Goal: Check status: Check status

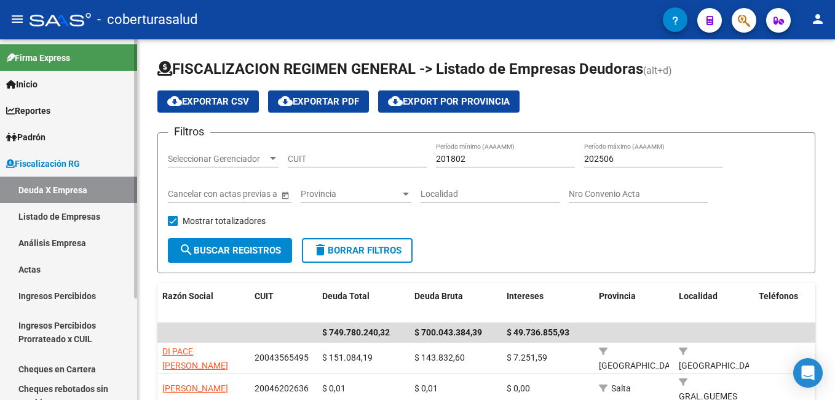
click at [35, 192] on link "Deuda X Empresa" at bounding box center [68, 189] width 137 height 26
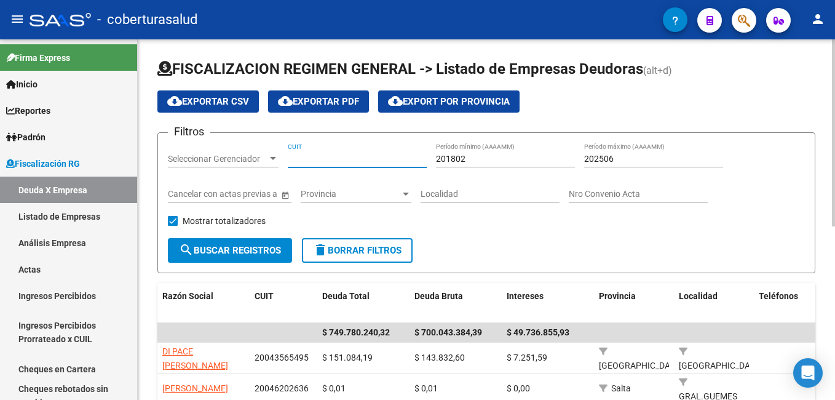
click at [309, 155] on input "CUIT" at bounding box center [357, 159] width 139 height 10
click at [289, 158] on input "CUIT" at bounding box center [357, 159] width 139 height 10
paste input "30-63922709-6"
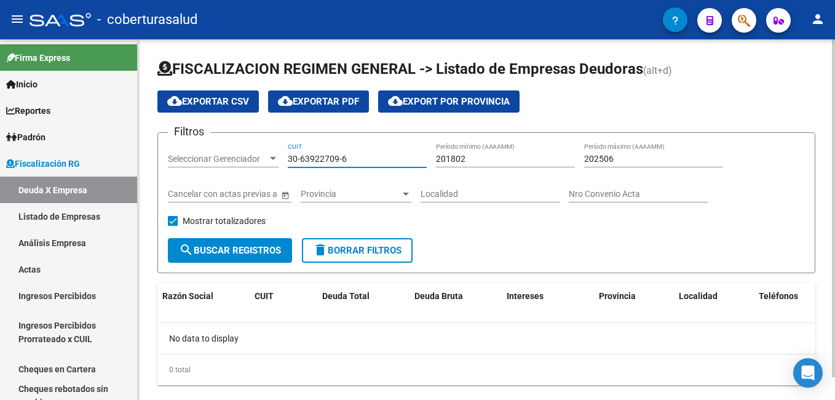
type input "30-63922709-6"
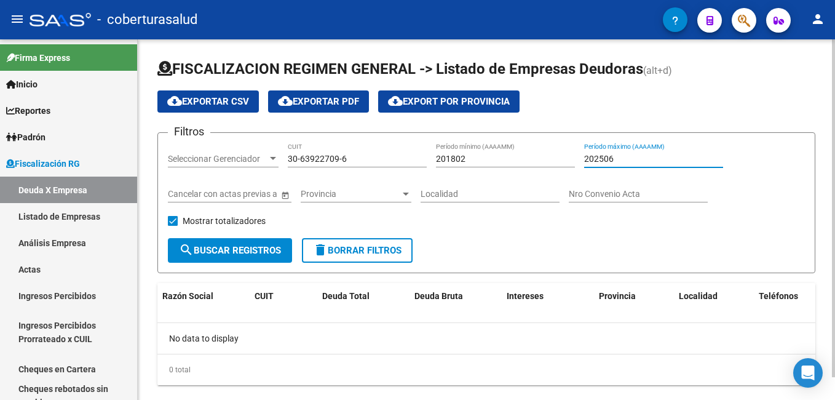
click at [609, 157] on input "202506" at bounding box center [653, 159] width 139 height 10
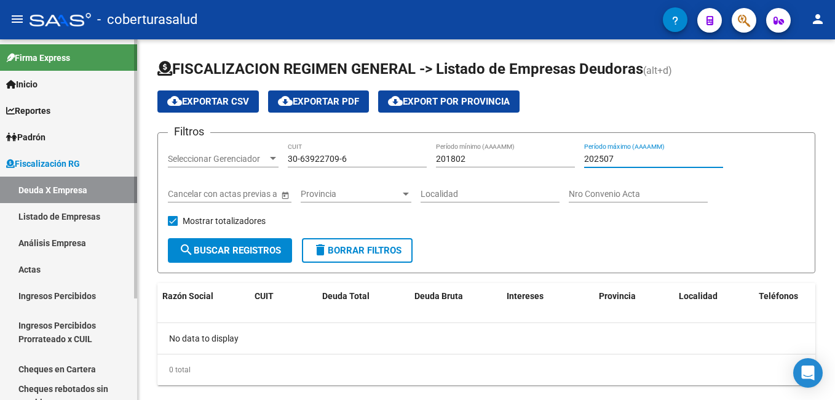
type input "202507"
click at [44, 164] on span "Fiscalización RG" at bounding box center [43, 164] width 74 height 14
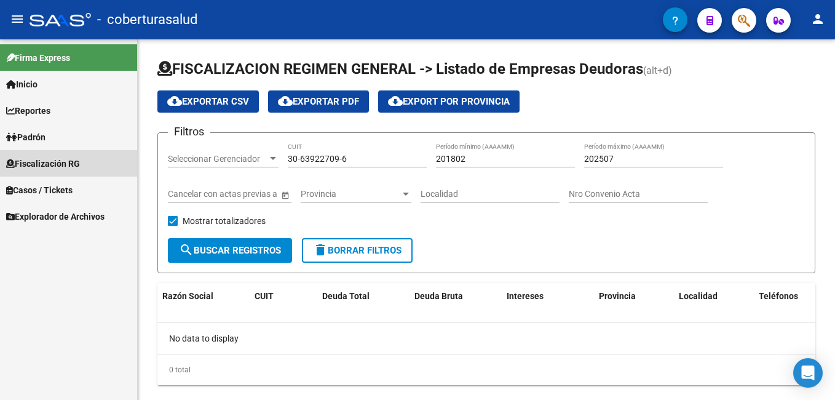
click at [37, 164] on span "Fiscalización RG" at bounding box center [43, 164] width 74 height 14
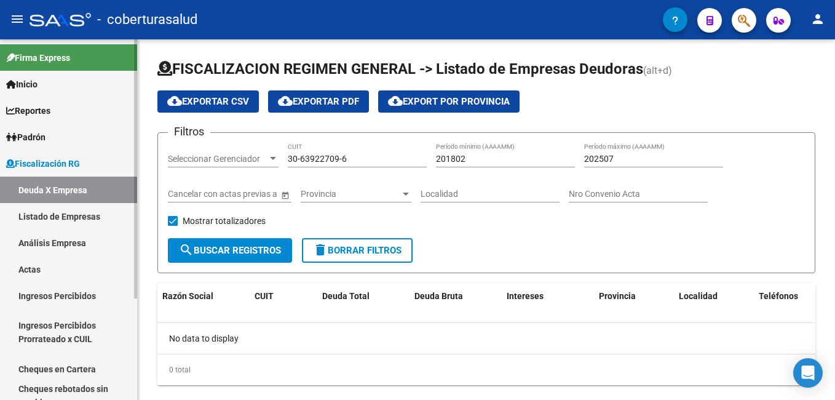
click at [33, 216] on link "Listado de Empresas" at bounding box center [68, 216] width 137 height 26
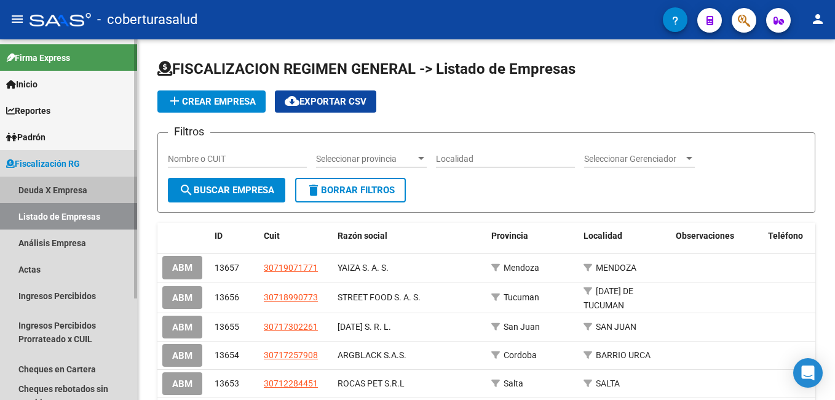
click at [39, 186] on link "Deuda X Empresa" at bounding box center [68, 189] width 137 height 26
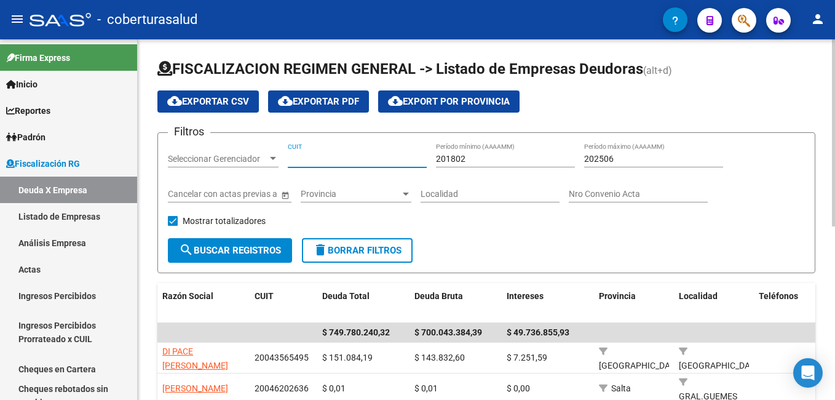
click at [294, 161] on input "CUIT" at bounding box center [357, 159] width 139 height 10
paste input "30-63922709-6"
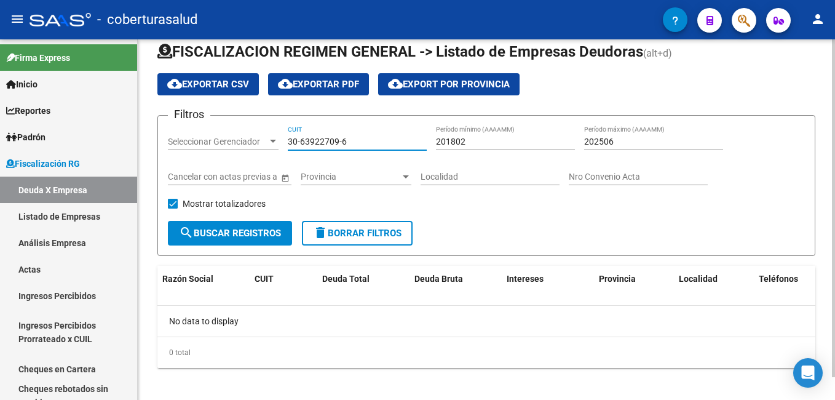
scroll to position [25, 0]
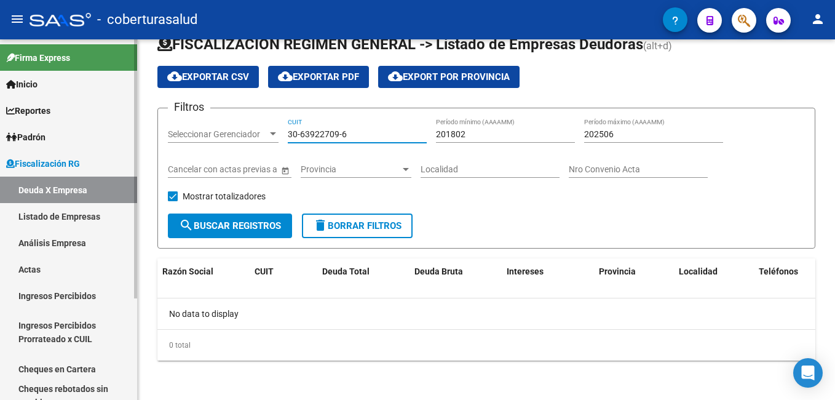
type input "30-63922709-6"
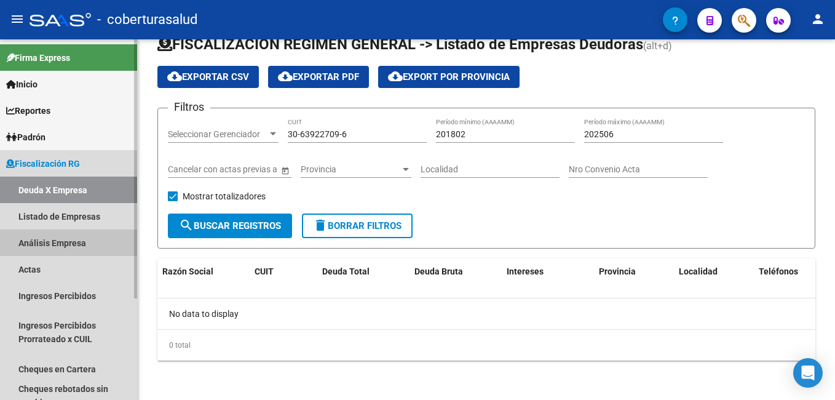
click at [32, 242] on link "Análisis Empresa" at bounding box center [68, 242] width 137 height 26
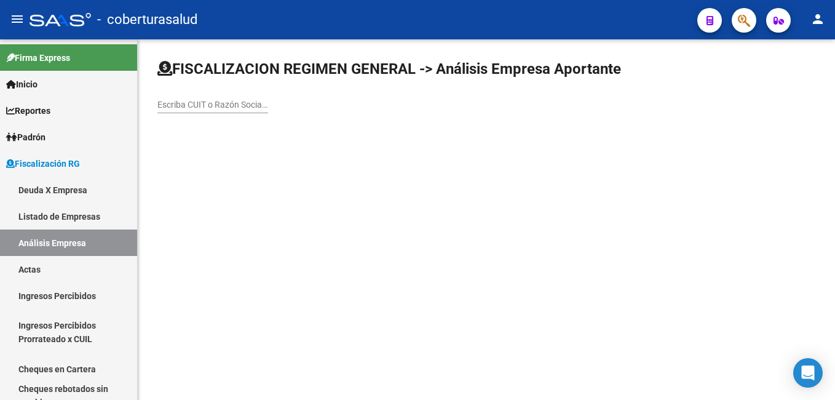
click at [168, 111] on div "Escriba CUIT o Razón Social para buscar" at bounding box center [212, 101] width 111 height 25
paste input "30639227096"
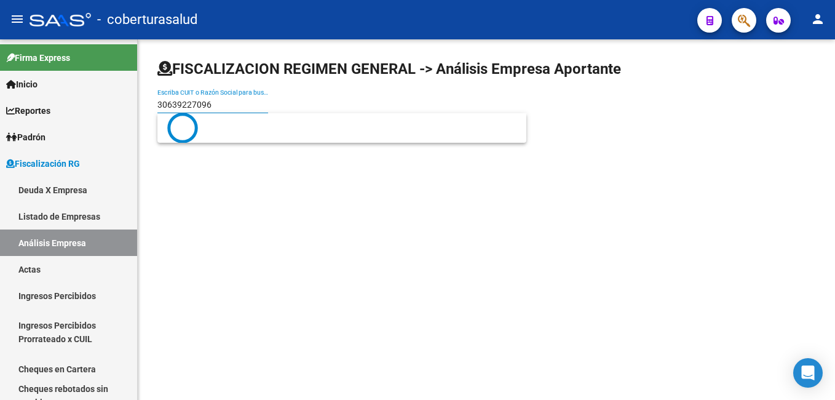
type input "30639227096"
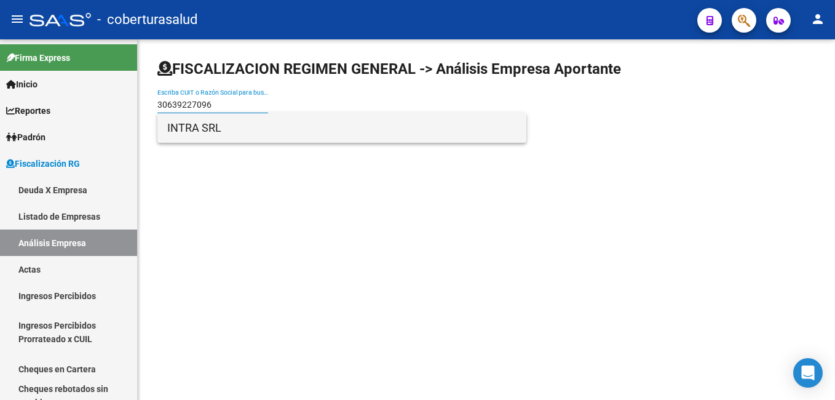
click at [220, 129] on span "INTRA SRL" at bounding box center [341, 128] width 349 height 30
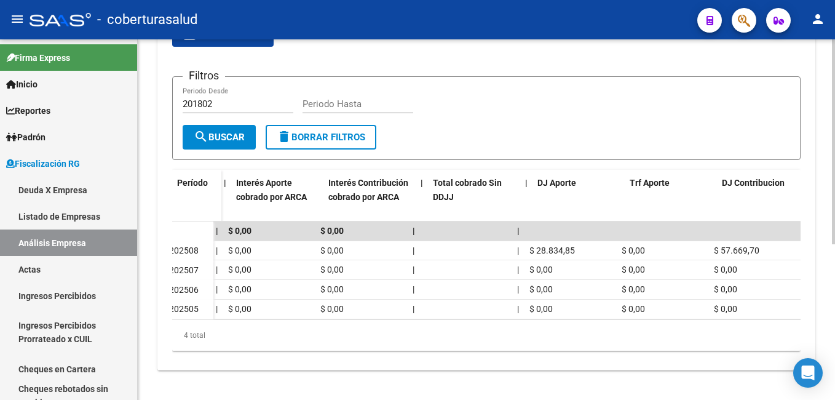
scroll to position [0, 814]
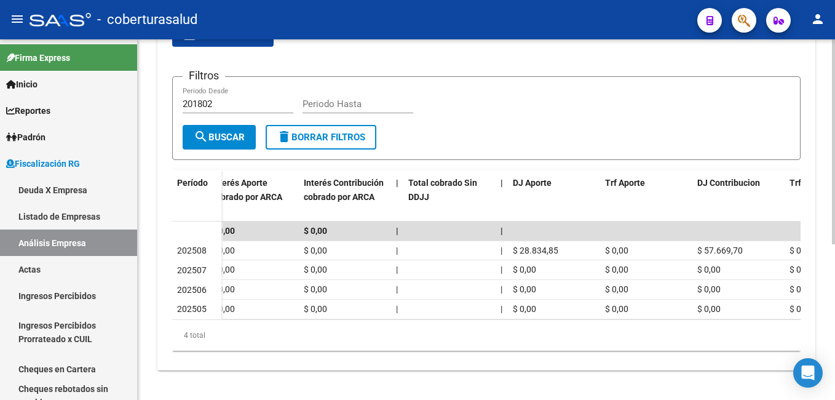
click at [801, 314] on div "Devengado Devengado x CUIL DDJJ cloud_download Exportar CSV Filtros 201802 Peri…" at bounding box center [486, 172] width 658 height 395
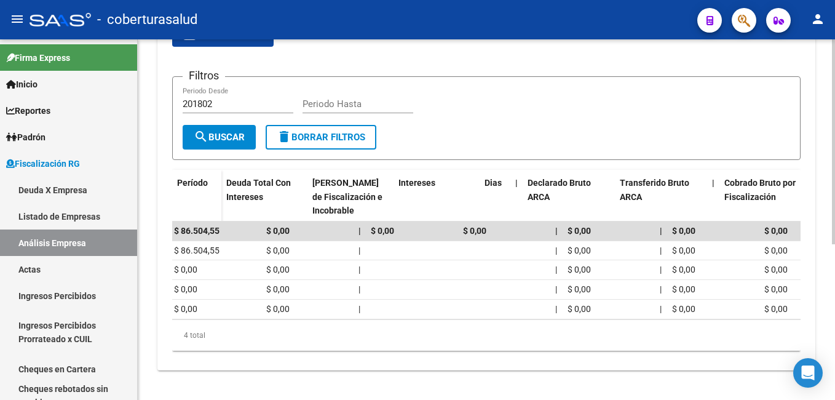
scroll to position [0, 0]
